Goal: Understand process/instructions: Learn how to perform a task or action

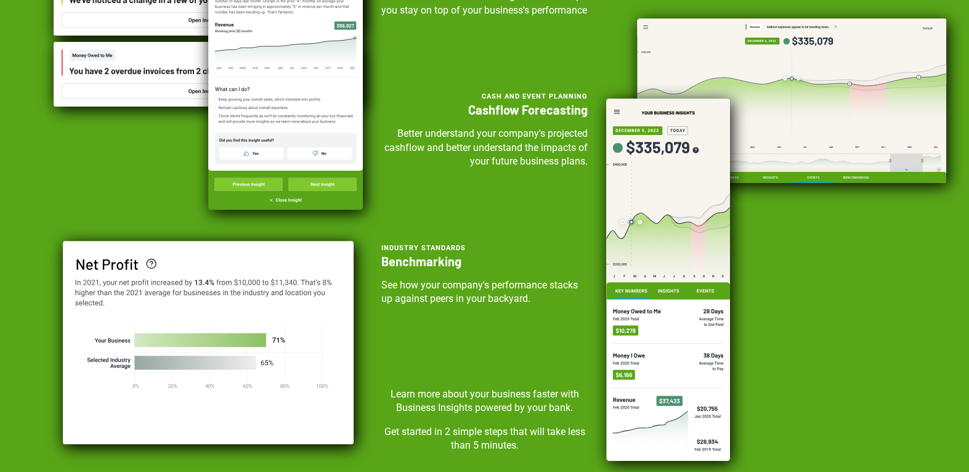
scroll to position [415, 0]
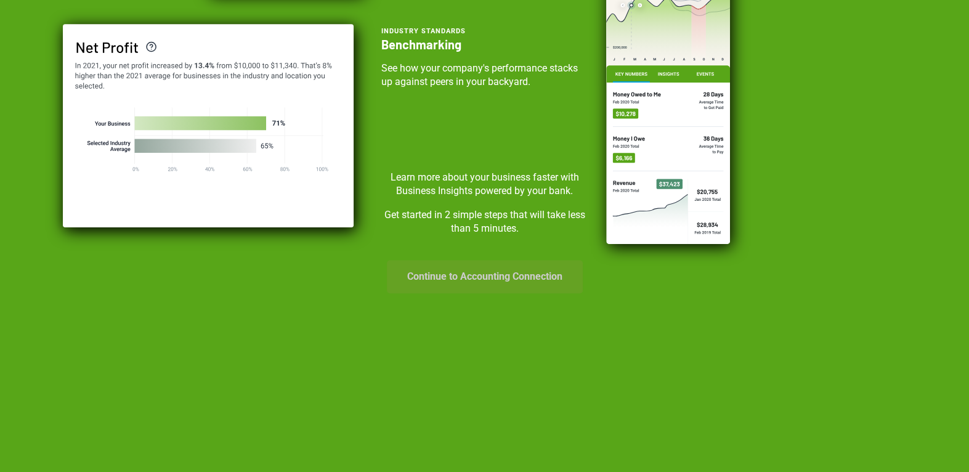
drag, startPoint x: 522, startPoint y: 280, endPoint x: 448, endPoint y: 194, distance: 113.6
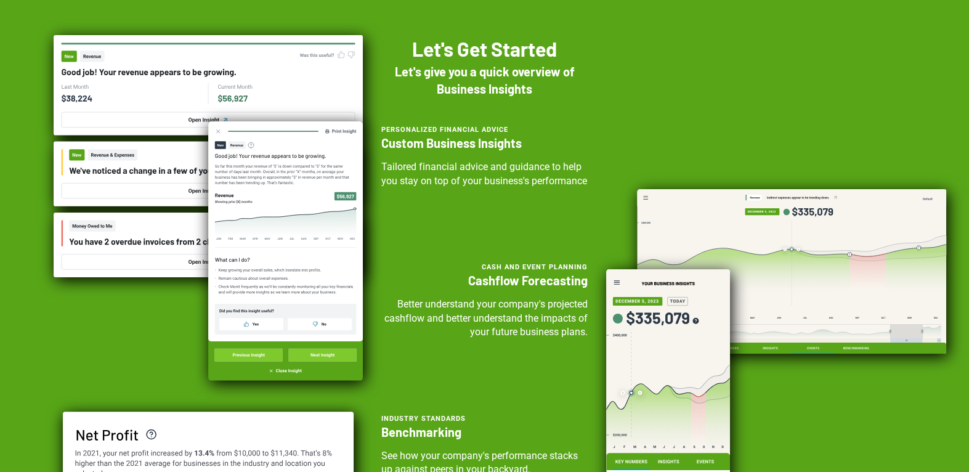
scroll to position [0, 0]
